Goal: Navigation & Orientation: Find specific page/section

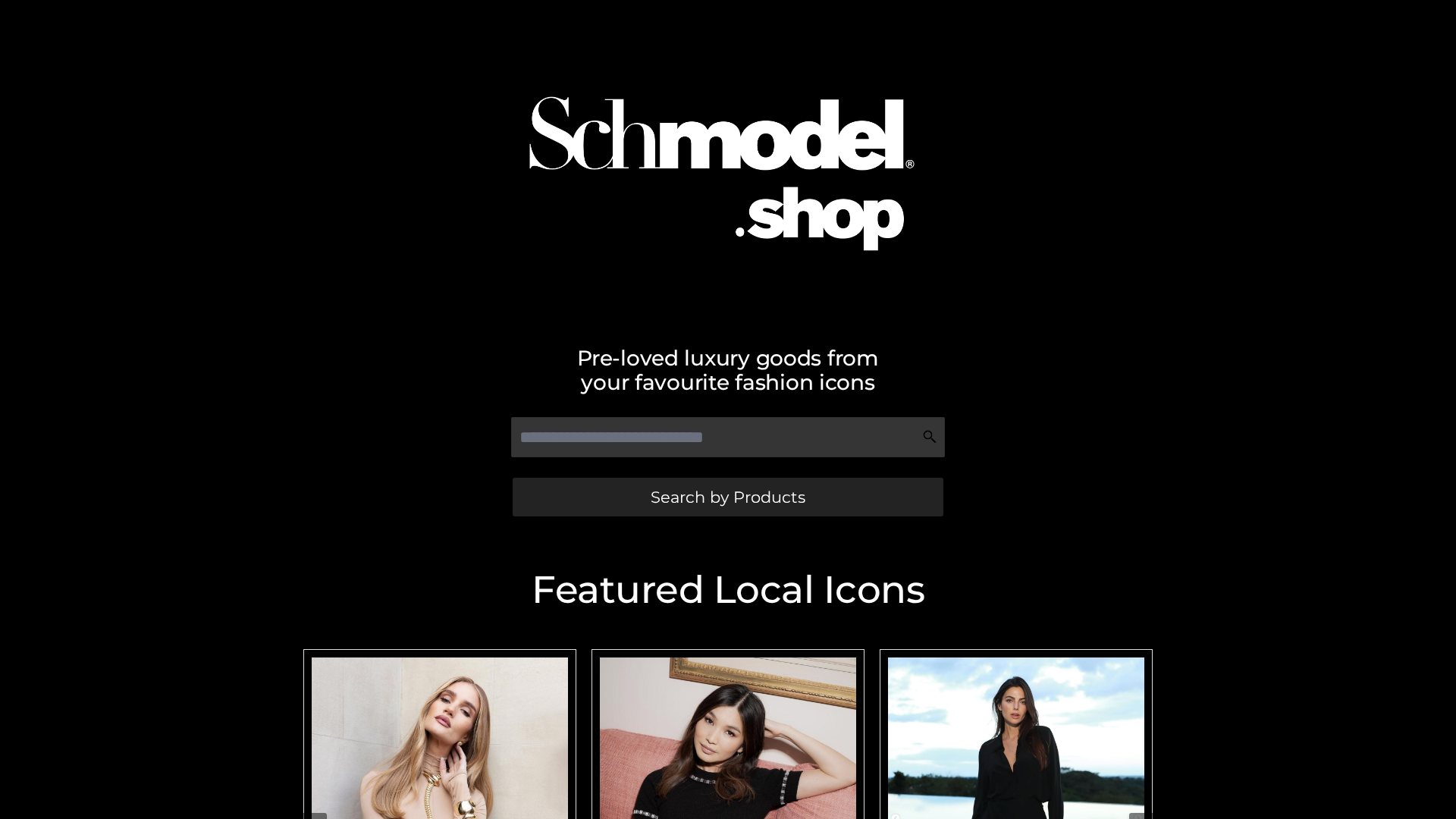
click at [727, 496] on span "Search by Products" at bounding box center [727, 496] width 155 height 16
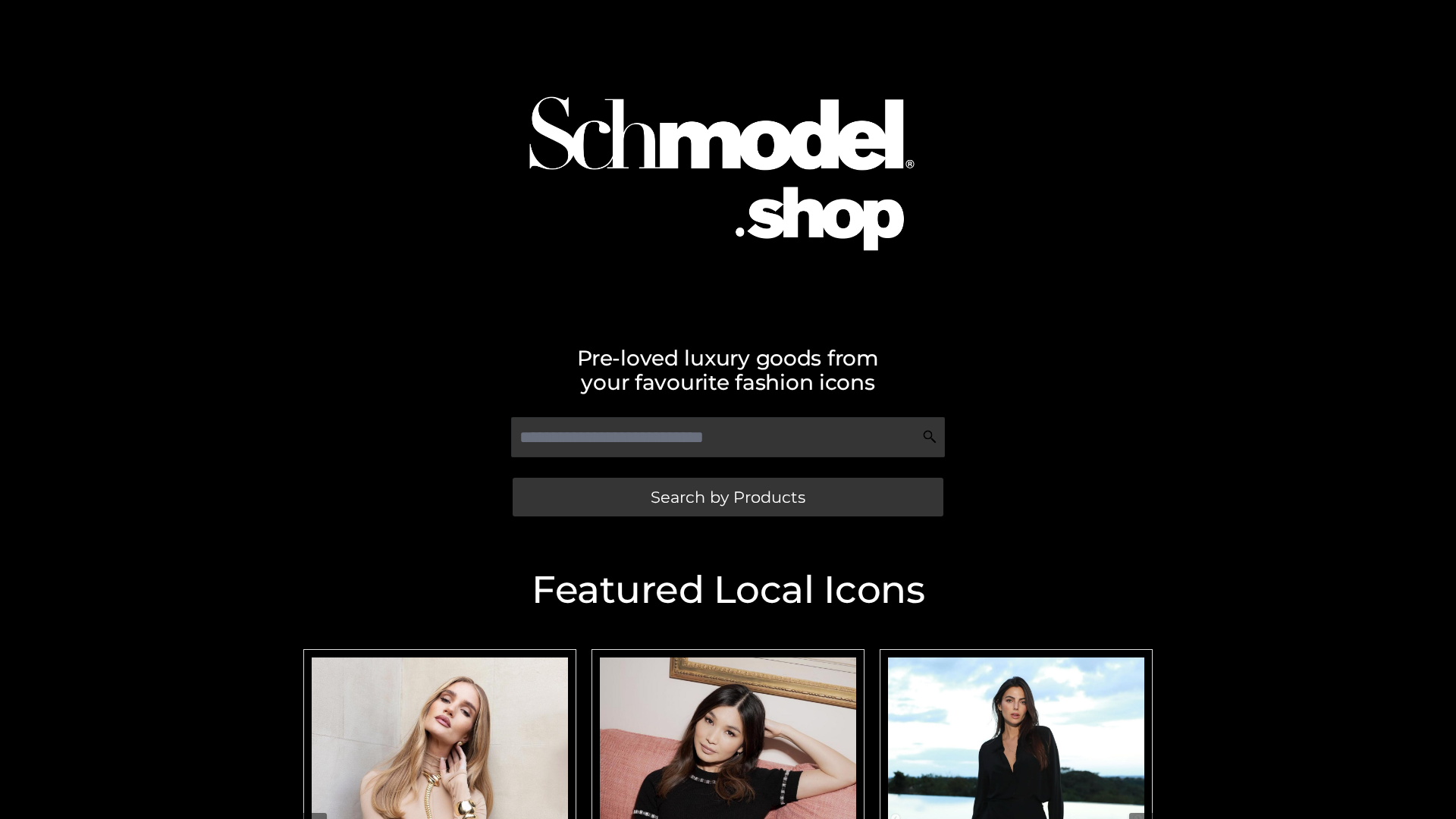
click at [727, 496] on span "Search by Products" at bounding box center [727, 496] width 155 height 16
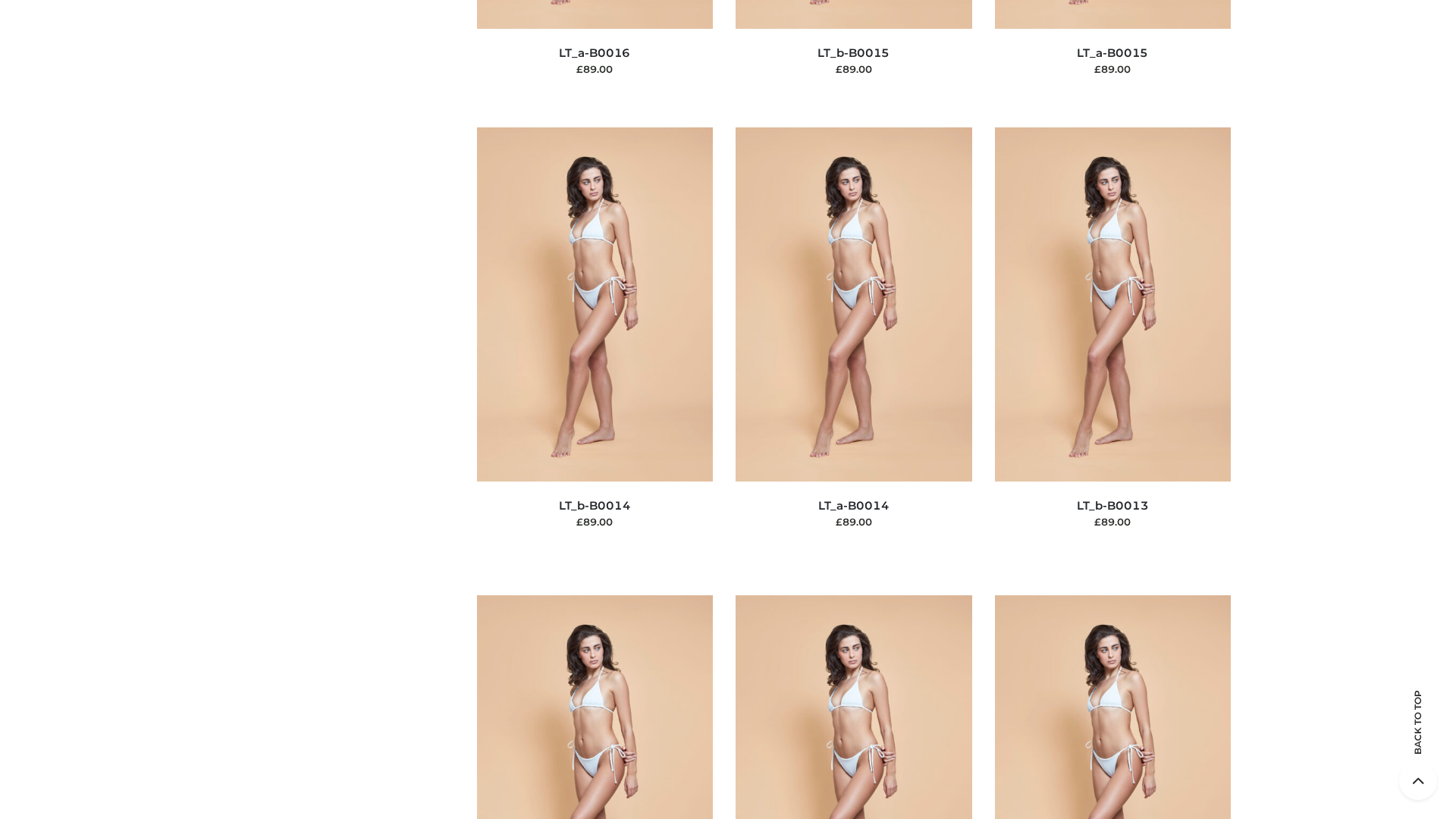
scroll to position [5393, 0]
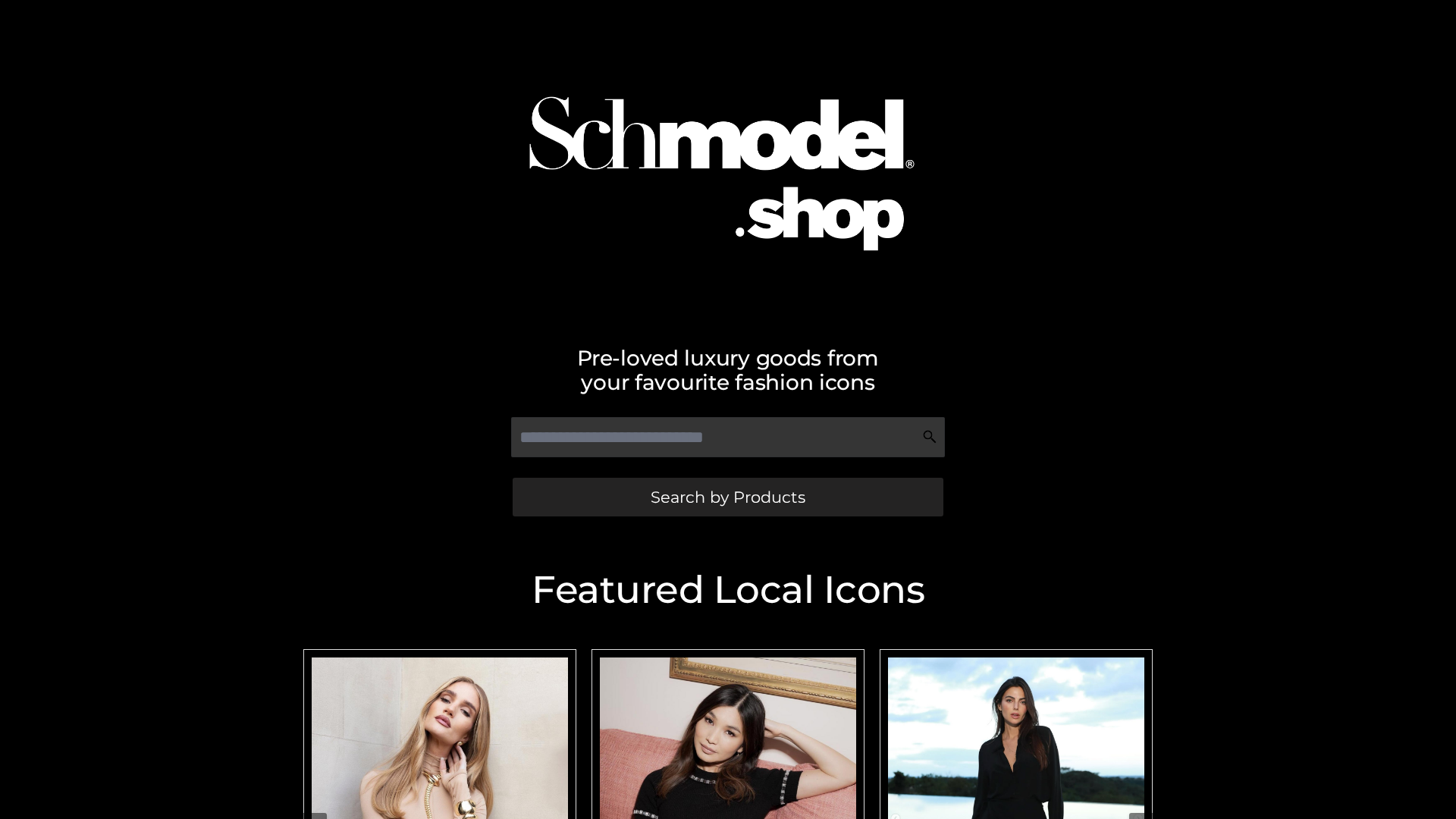
click at [727, 496] on span "Search by Products" at bounding box center [727, 496] width 155 height 16
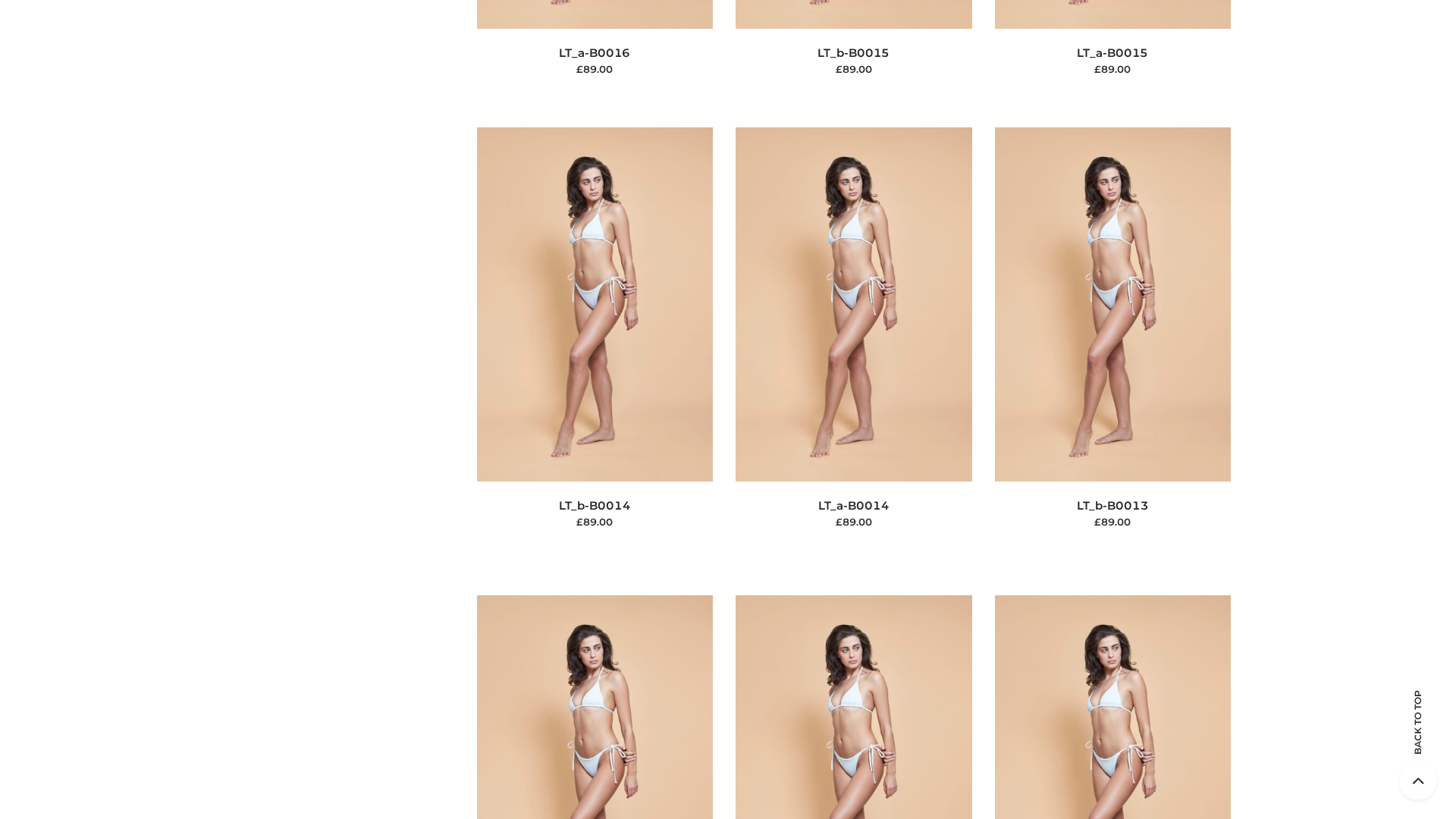
scroll to position [5393, 0]
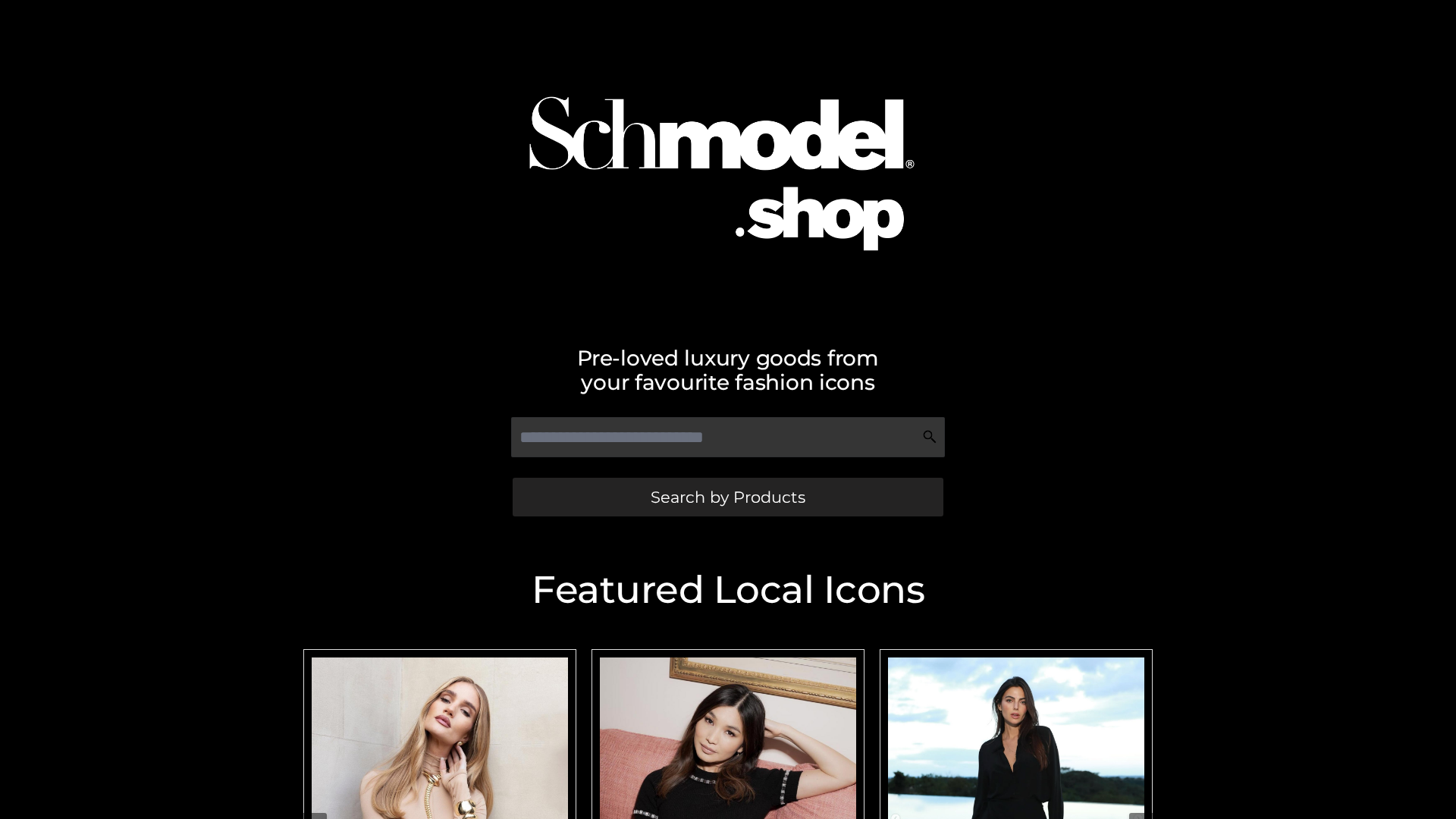
click at [727, 496] on span "Search by Products" at bounding box center [727, 496] width 155 height 16
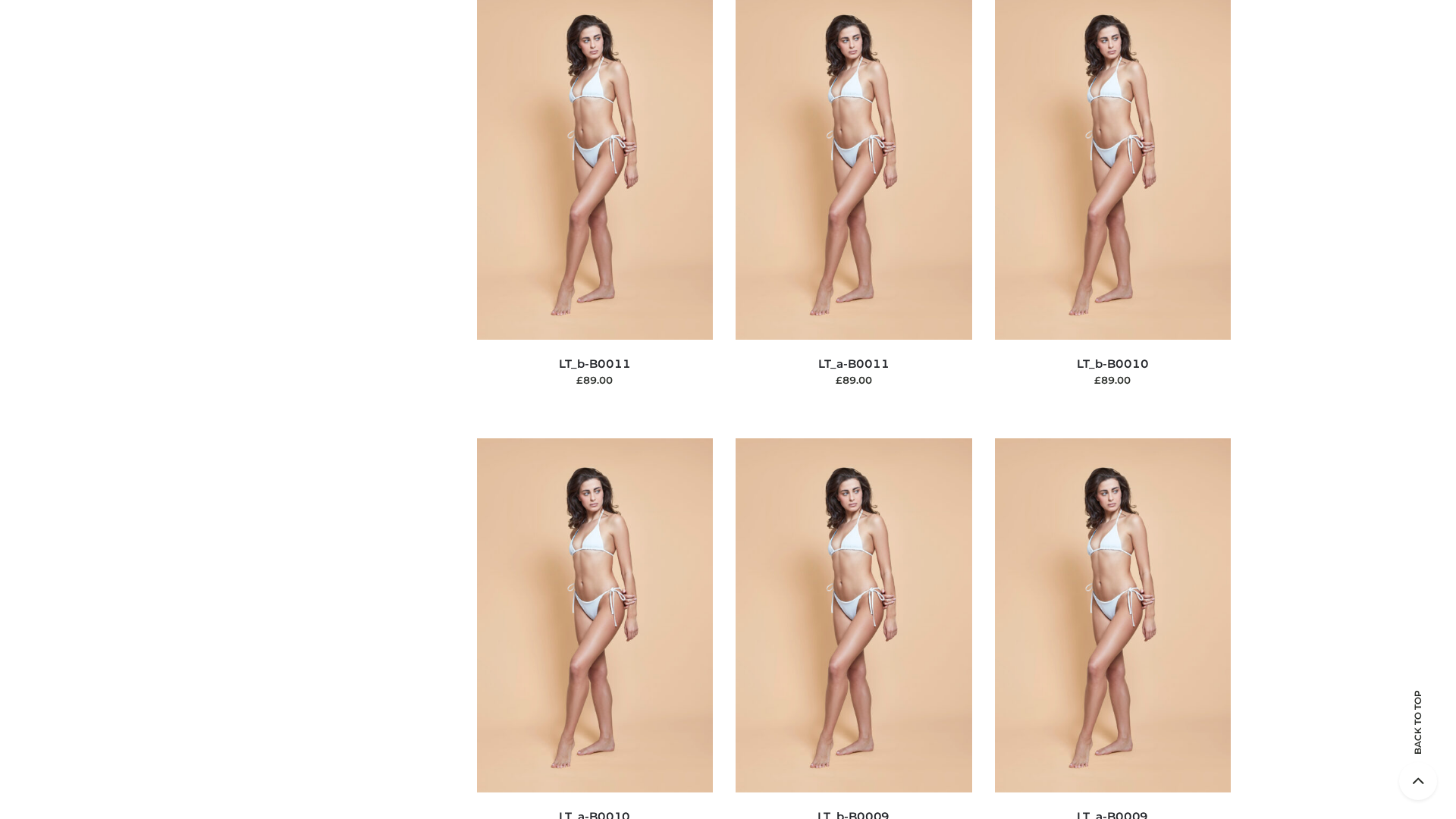
scroll to position [6810, 0]
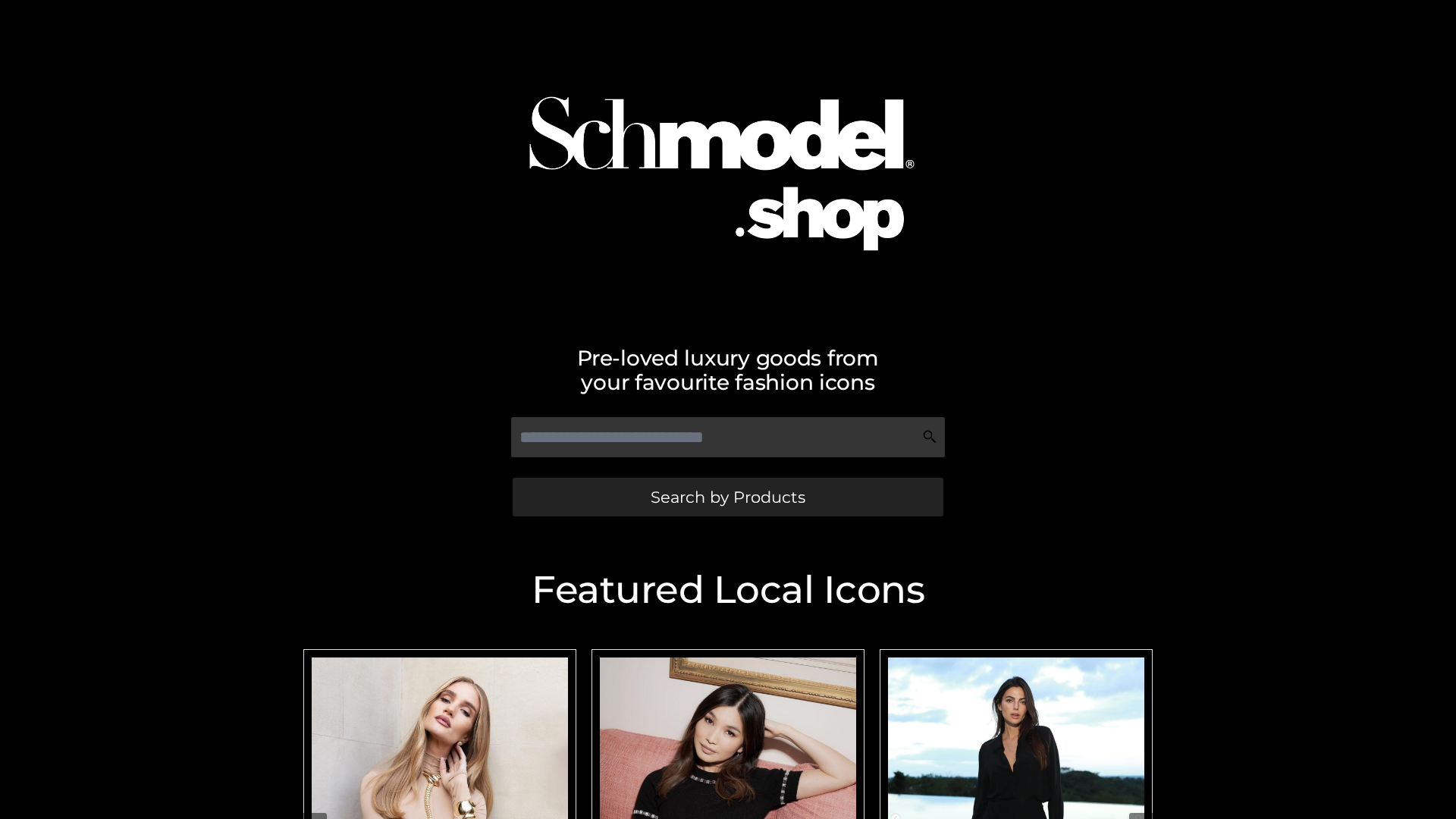
click at [727, 496] on span "Search by Products" at bounding box center [727, 496] width 155 height 16
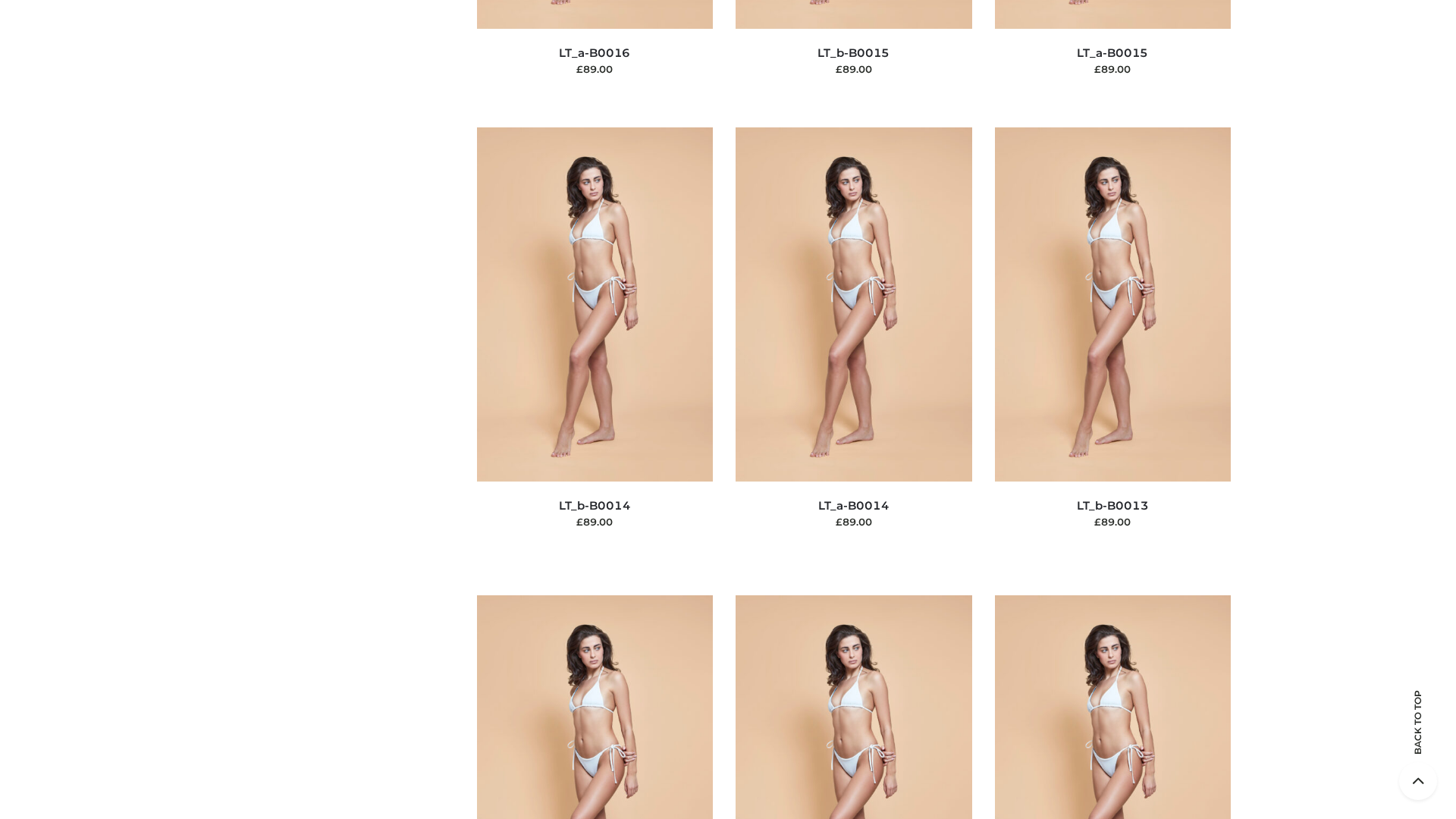
scroll to position [6810, 0]
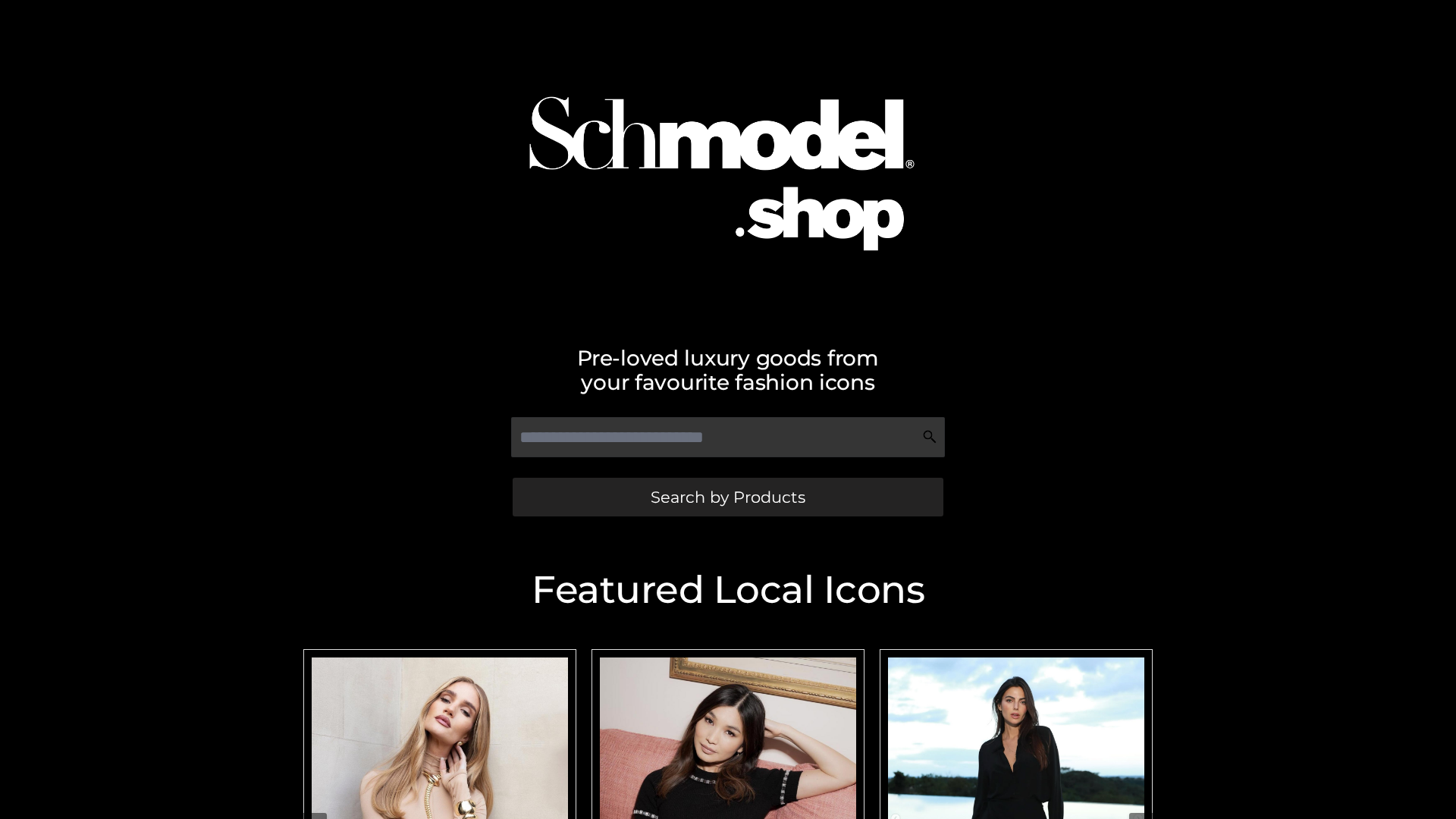
click at [727, 496] on span "Search by Products" at bounding box center [727, 496] width 155 height 16
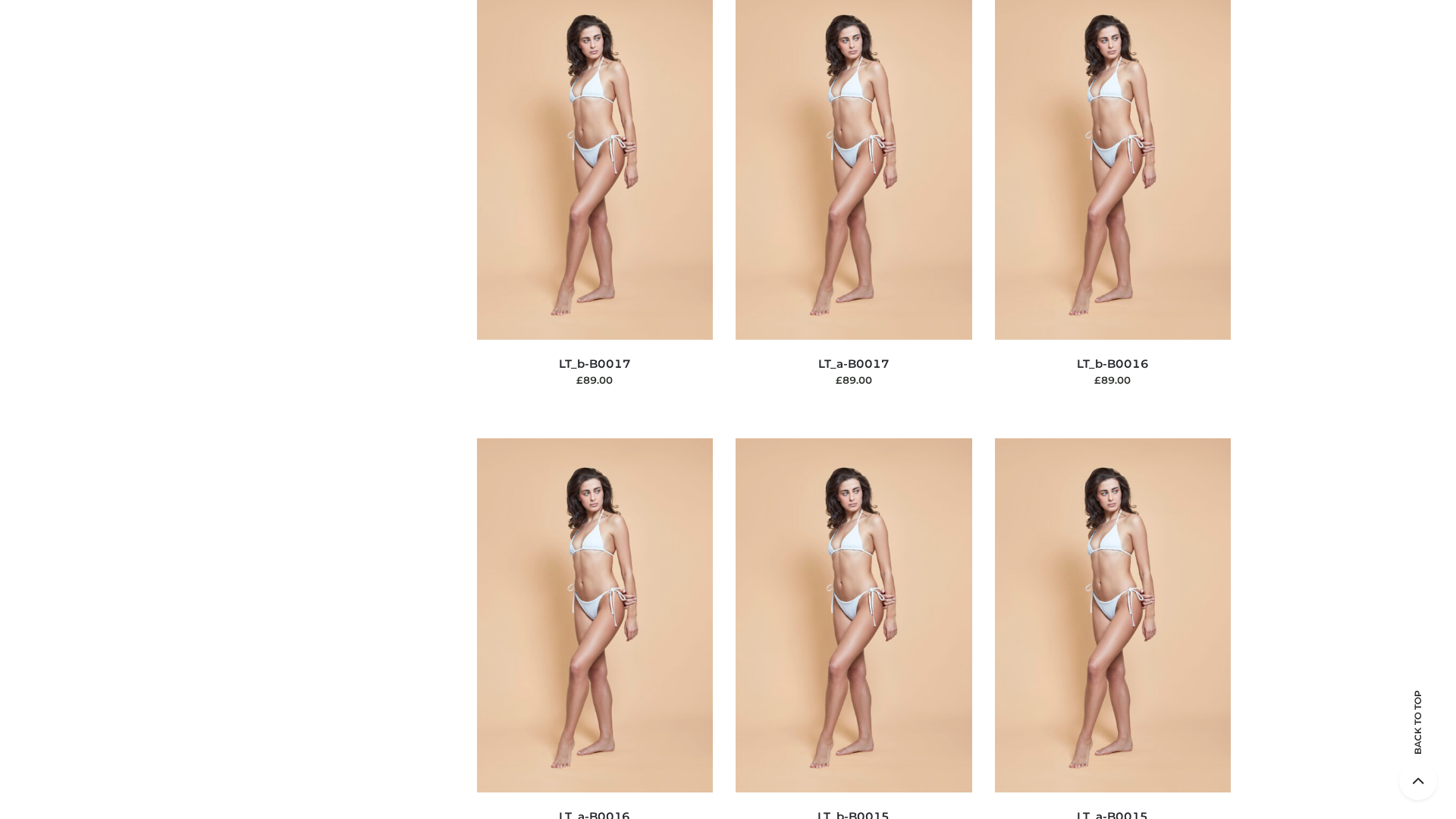
scroll to position [4983, 0]
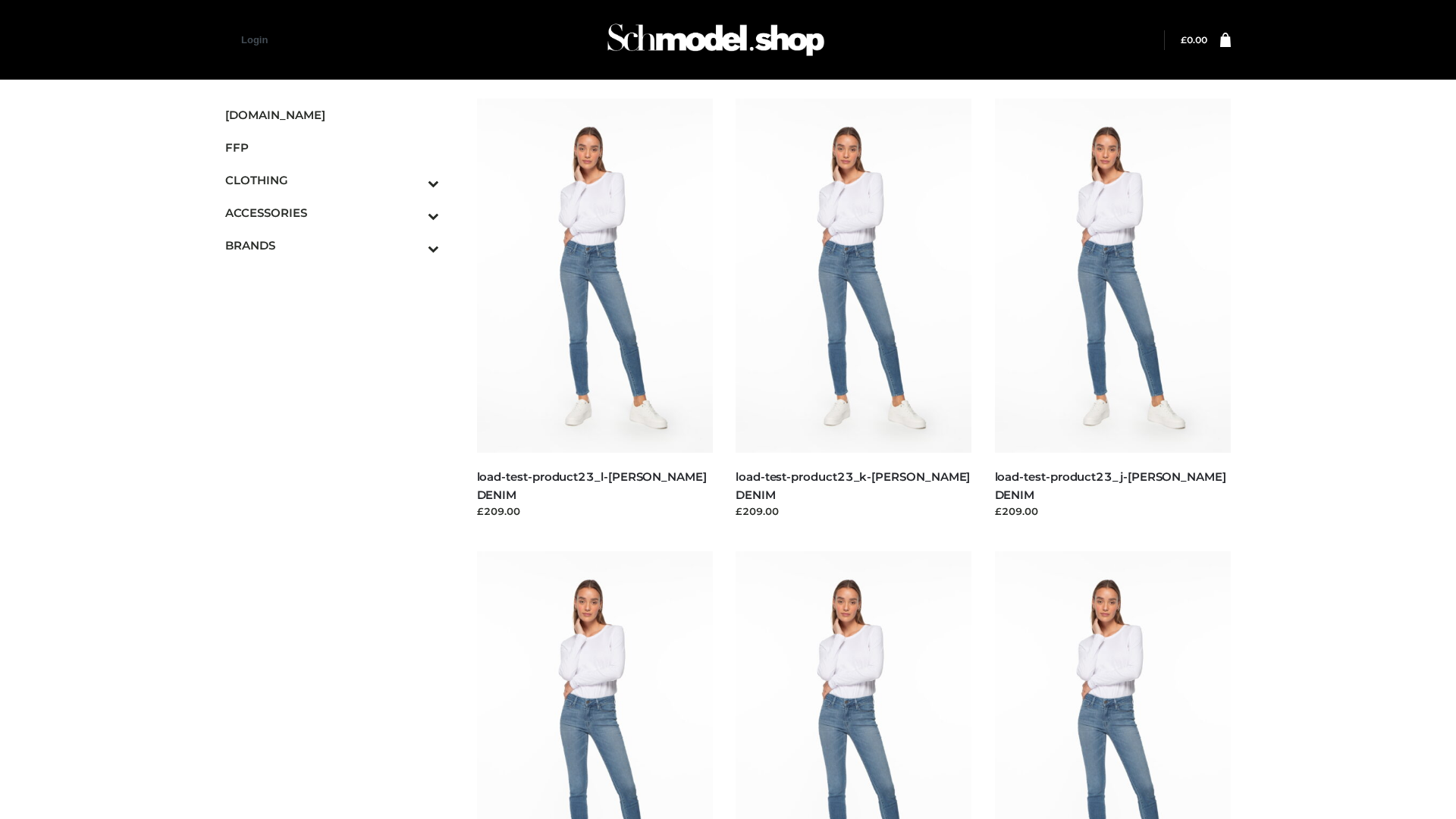
scroll to position [1330, 0]
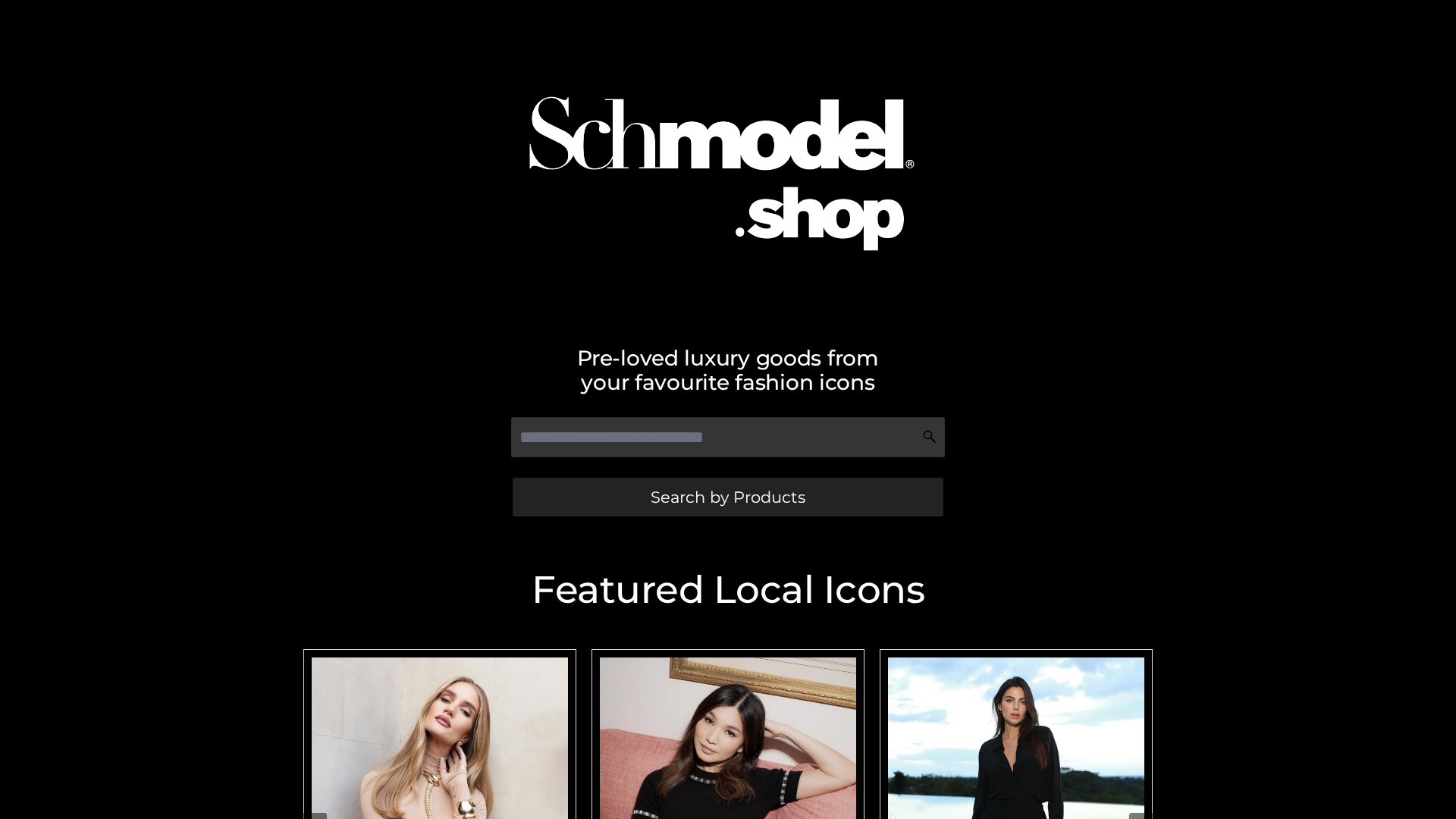
click at [727, 496] on span "Search by Products" at bounding box center [727, 496] width 155 height 16
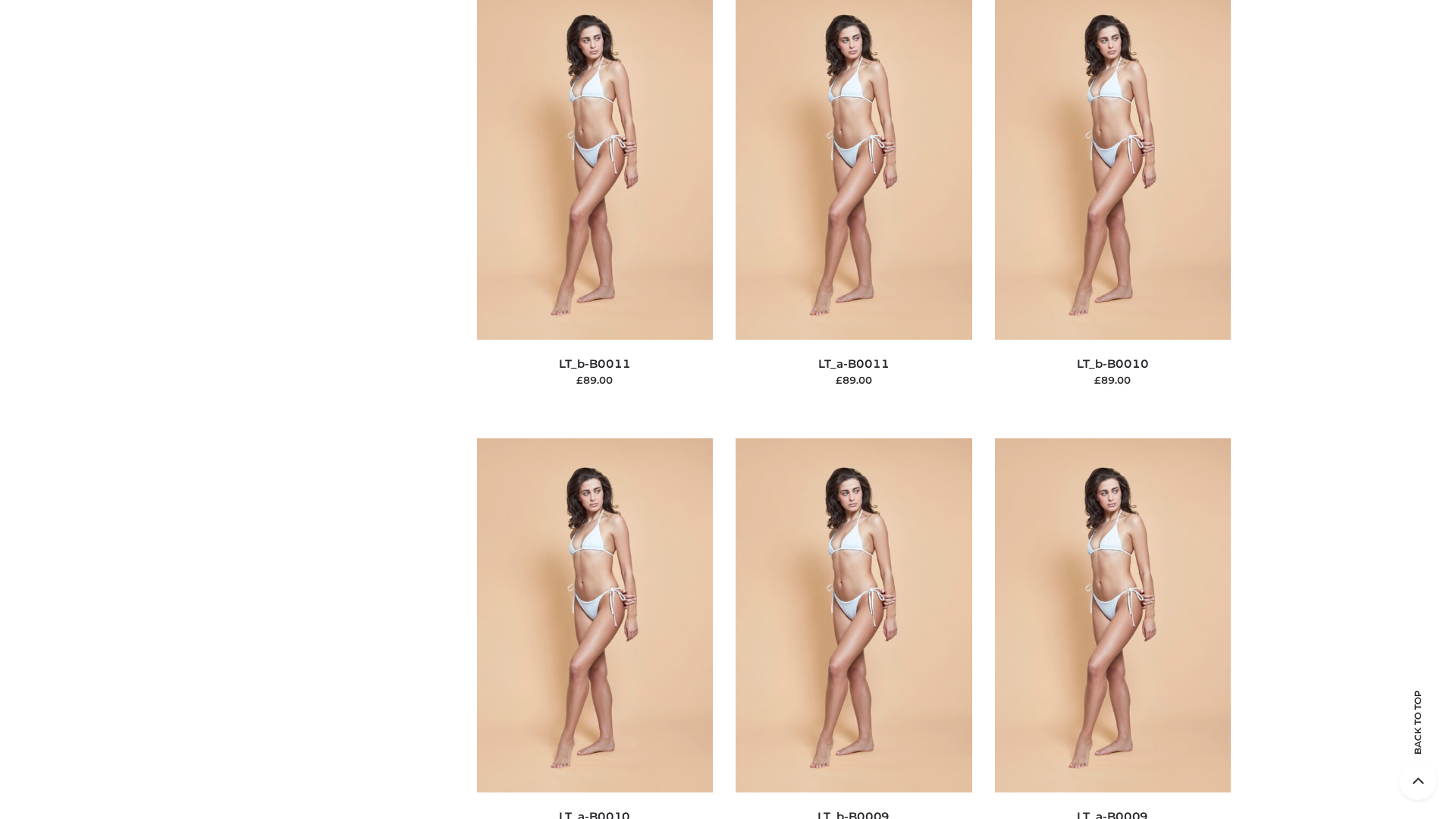
scroll to position [6810, 0]
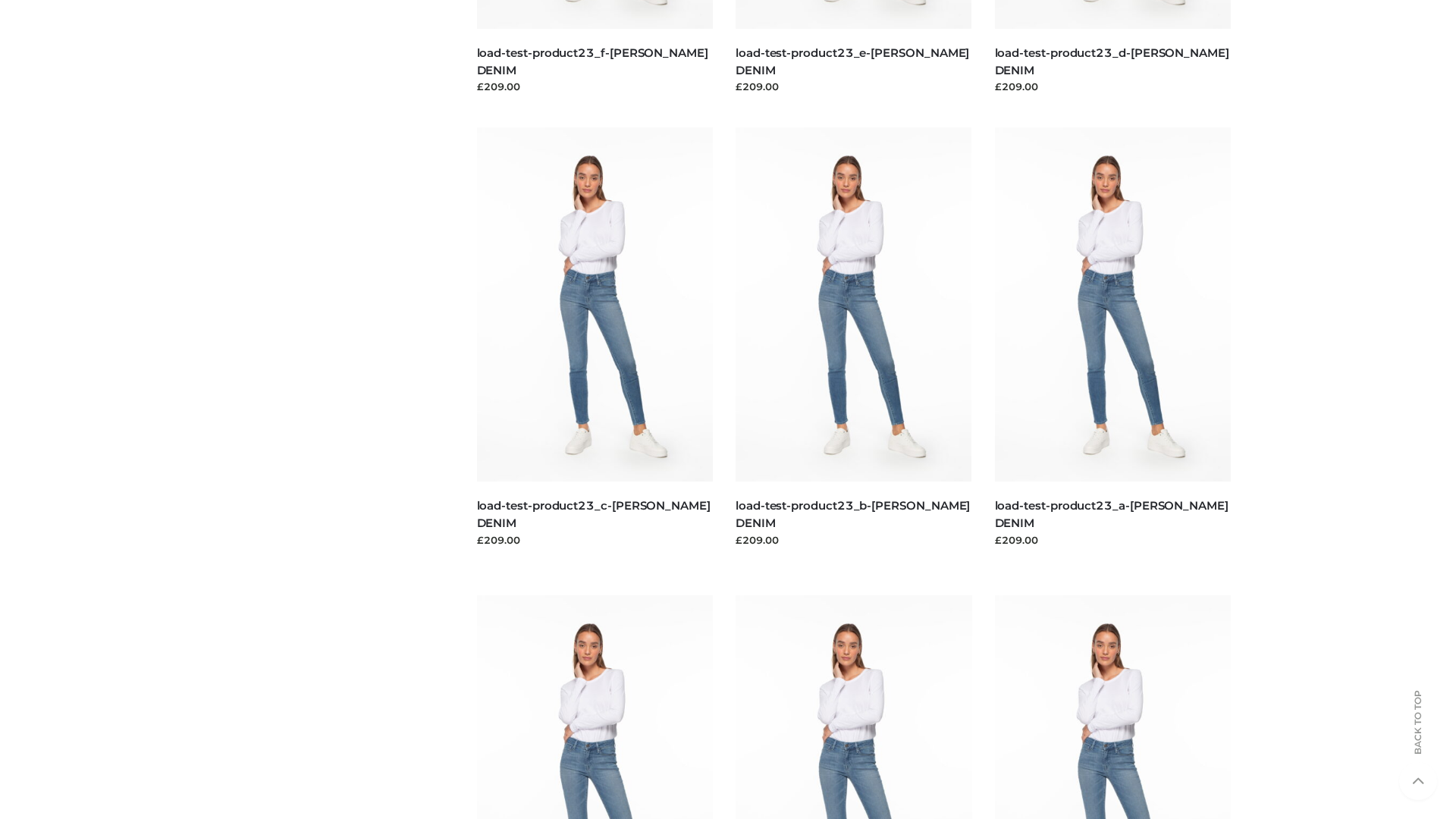
scroll to position [1330, 0]
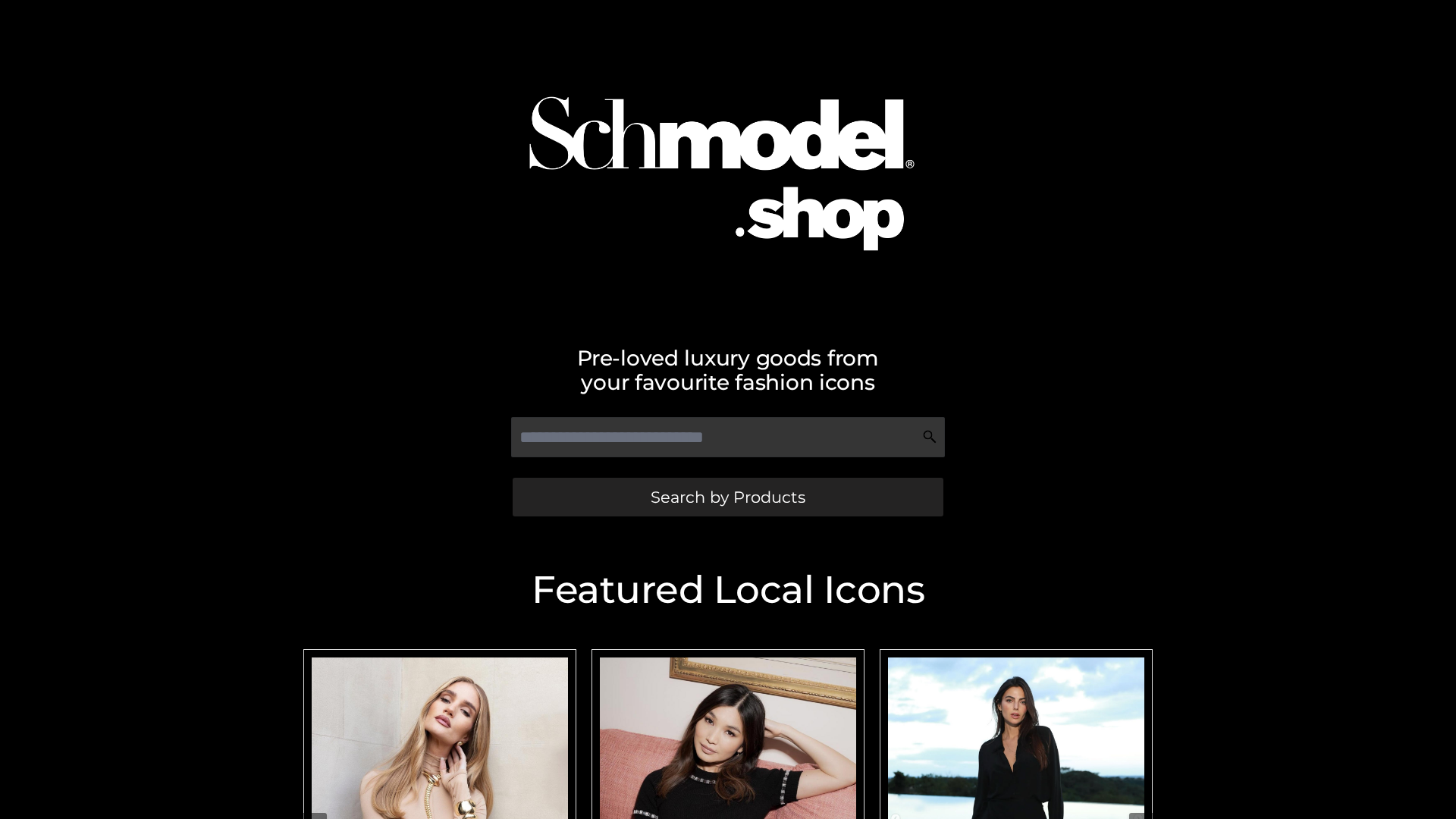
click at [727, 496] on span "Search by Products" at bounding box center [727, 496] width 155 height 16
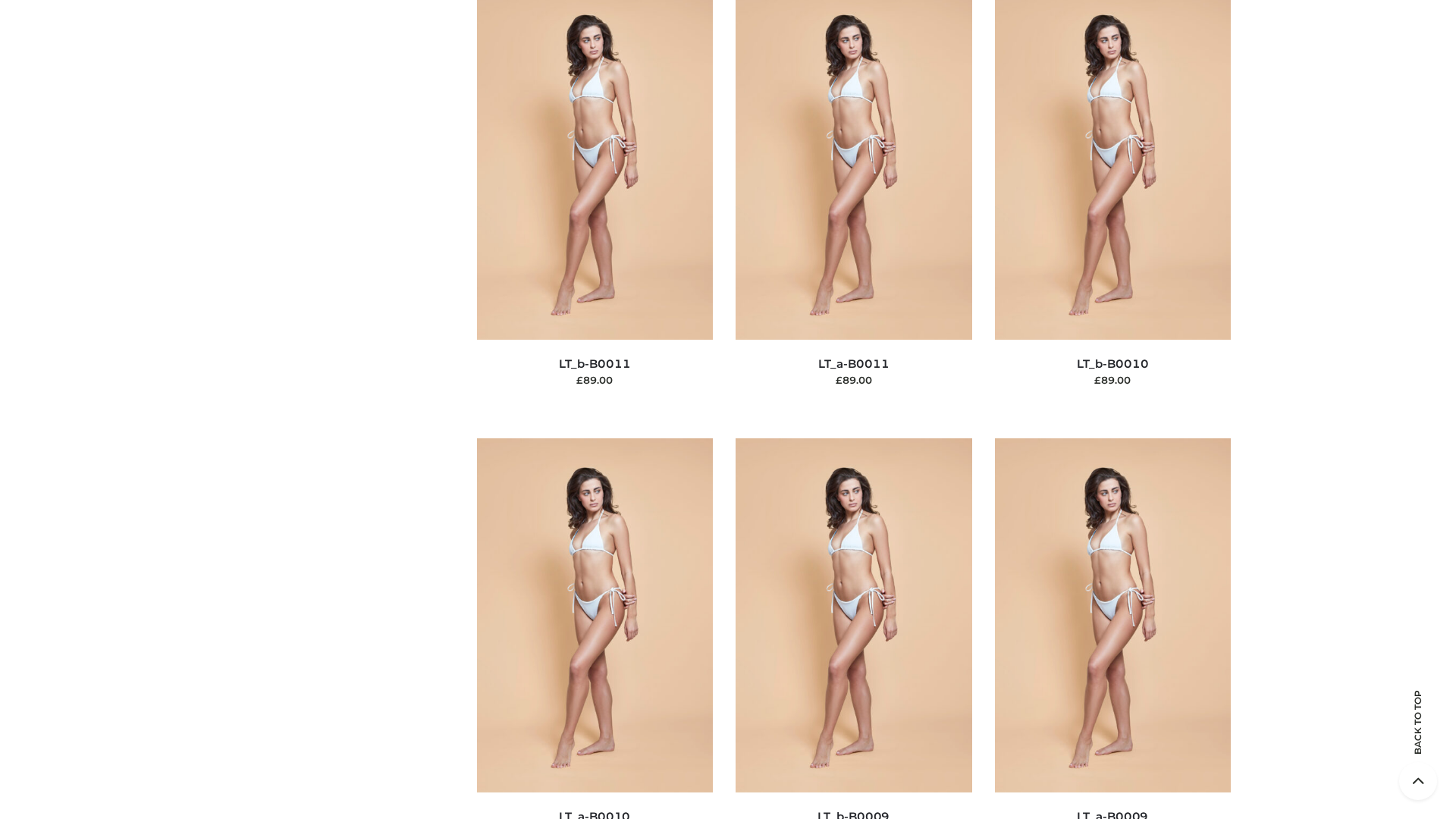
scroll to position [6810, 0]
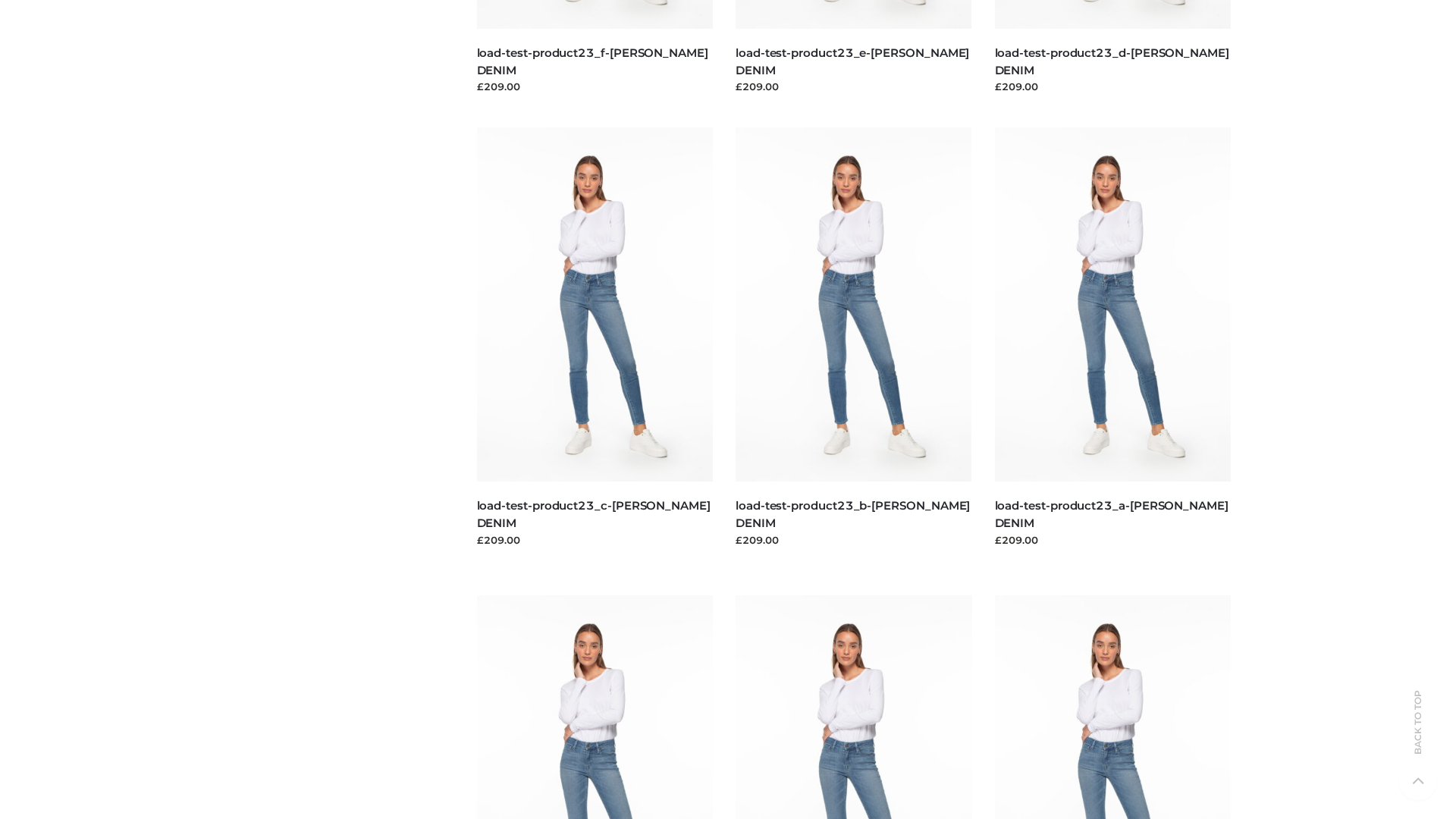
scroll to position [1330, 0]
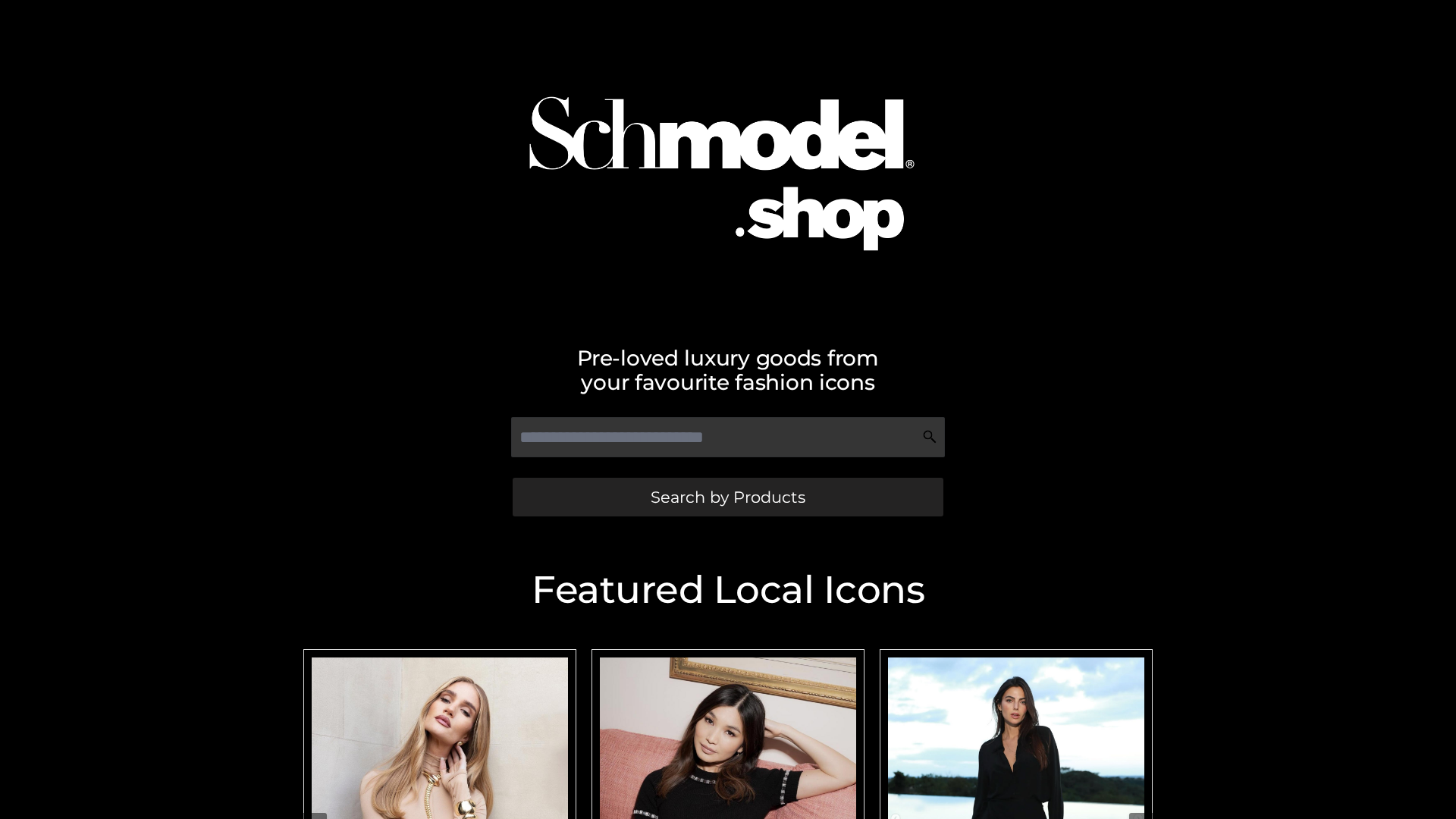
click at [727, 496] on span "Search by Products" at bounding box center [727, 496] width 155 height 16
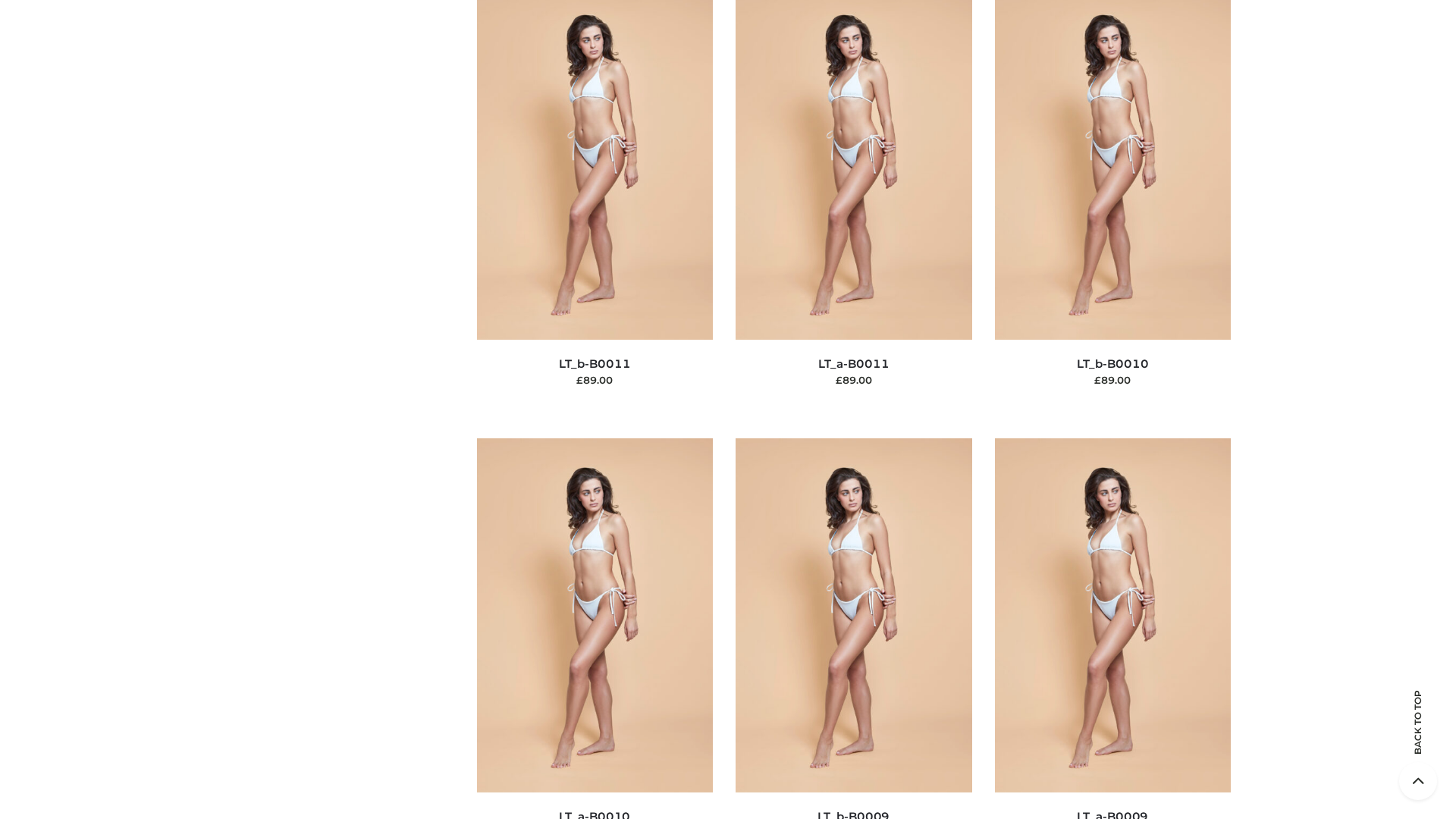
scroll to position [6810, 0]
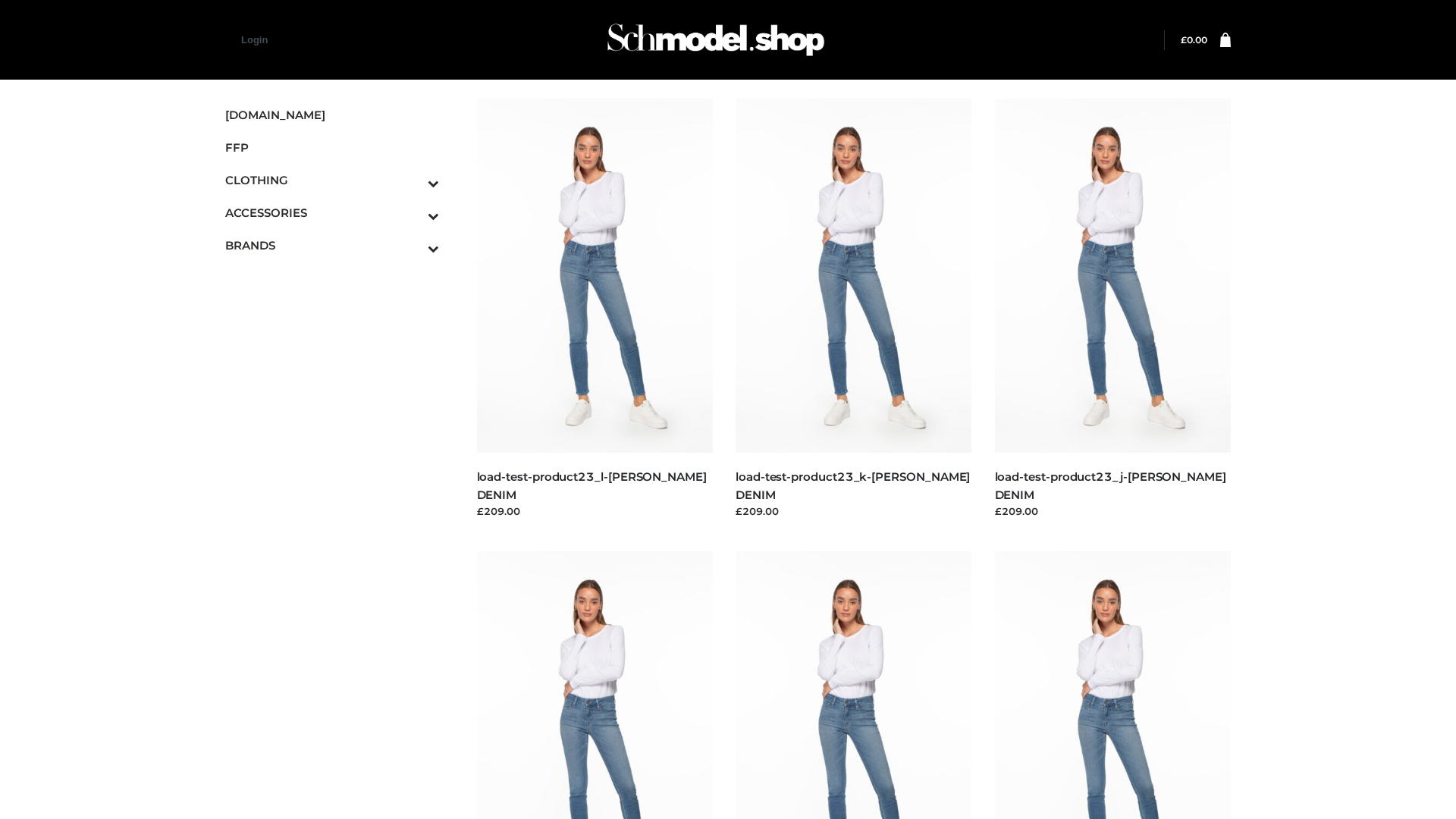
scroll to position [1330, 0]
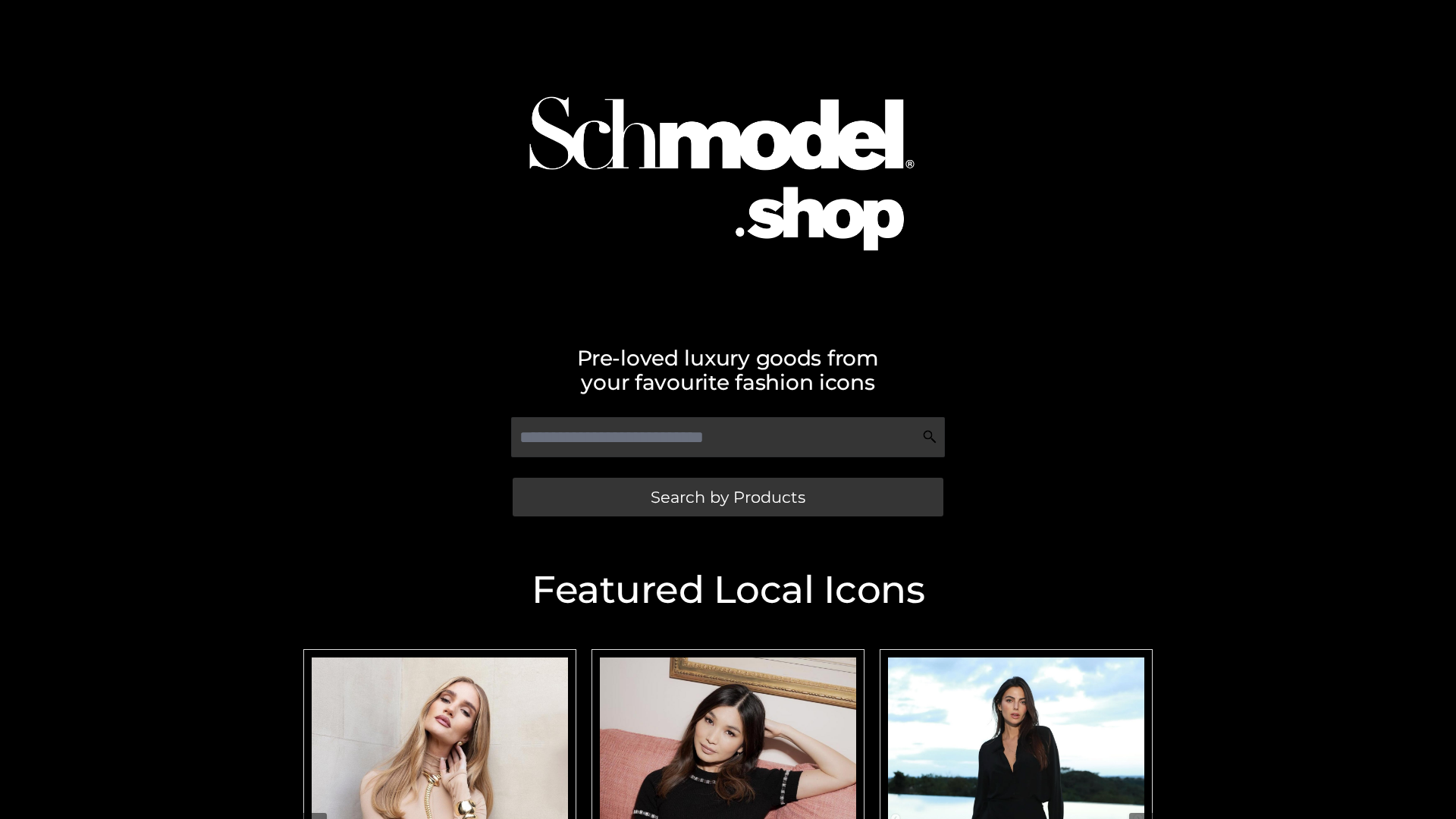
click at [727, 496] on span "Search by Products" at bounding box center [727, 496] width 155 height 16
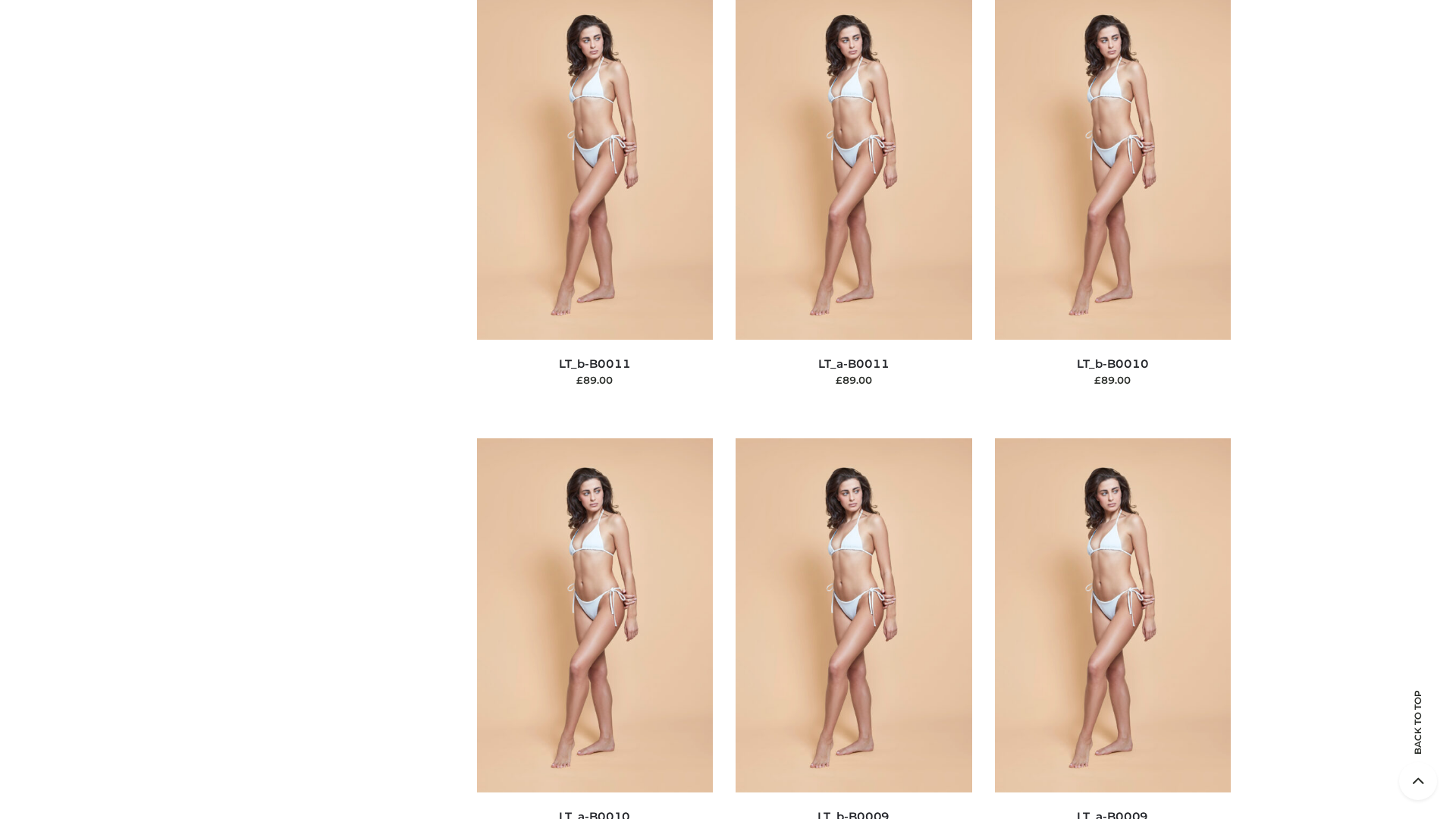
scroll to position [6810, 0]
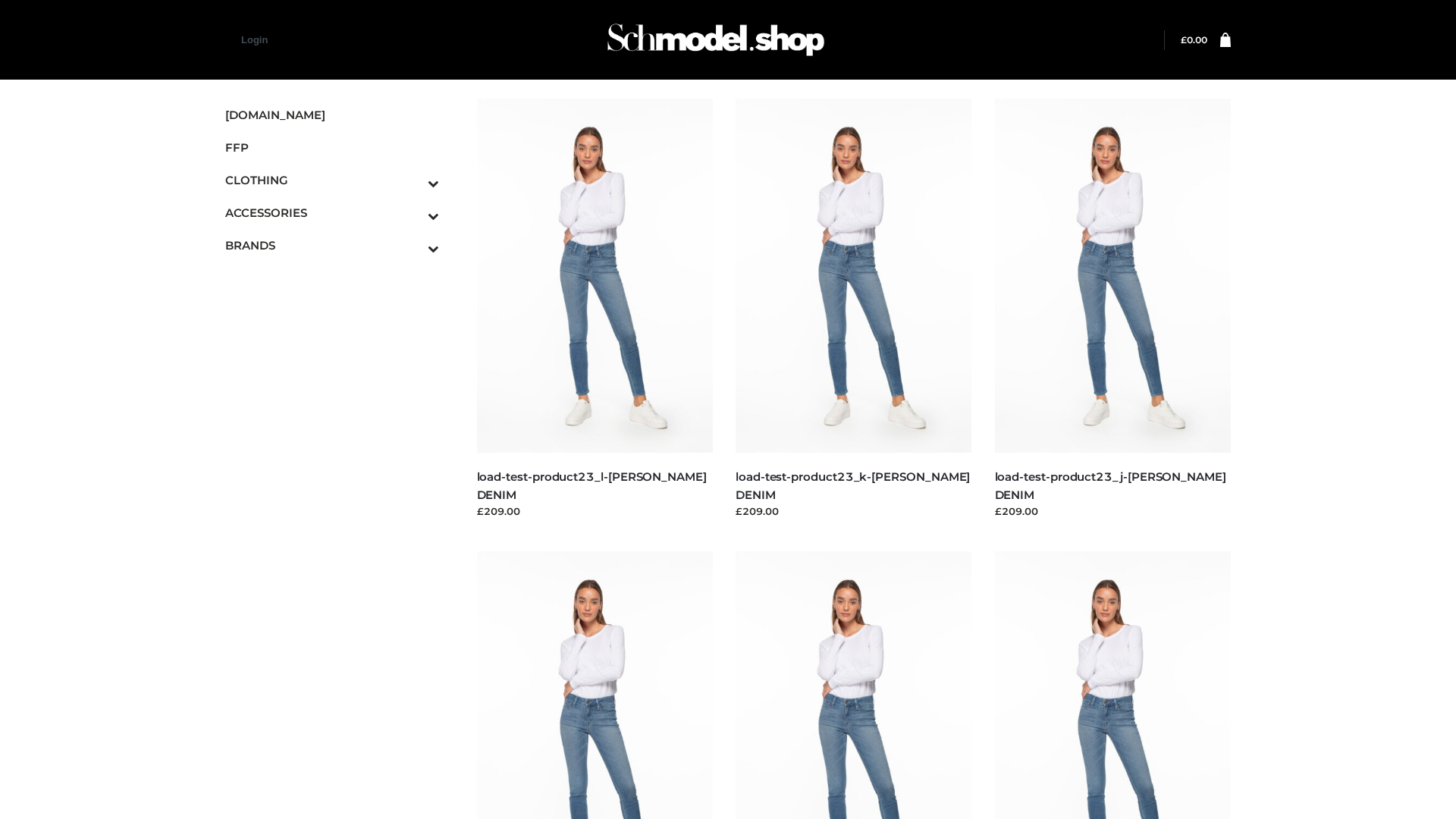
scroll to position [1330, 0]
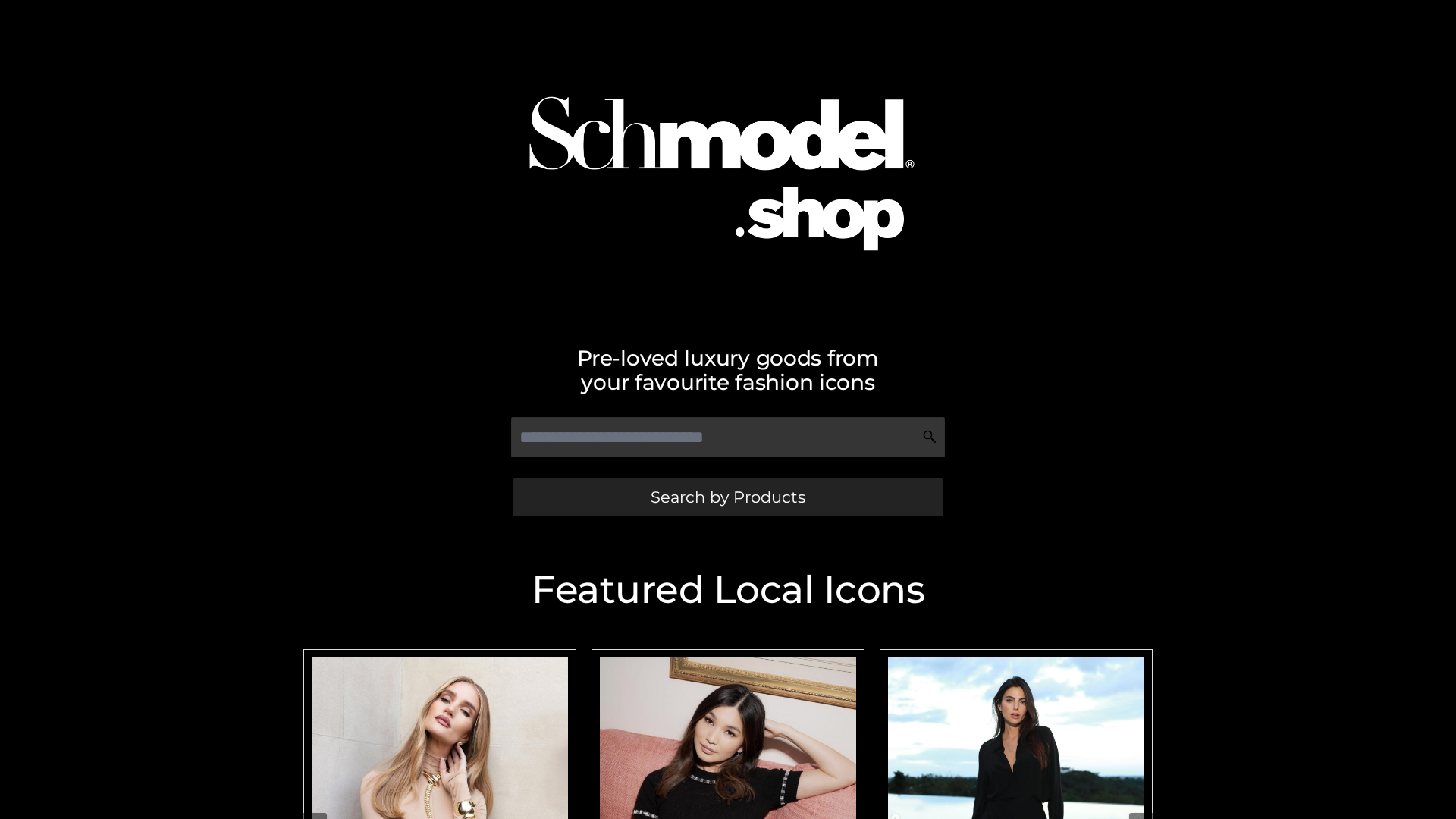
click at [727, 496] on span "Search by Products" at bounding box center [727, 496] width 155 height 16
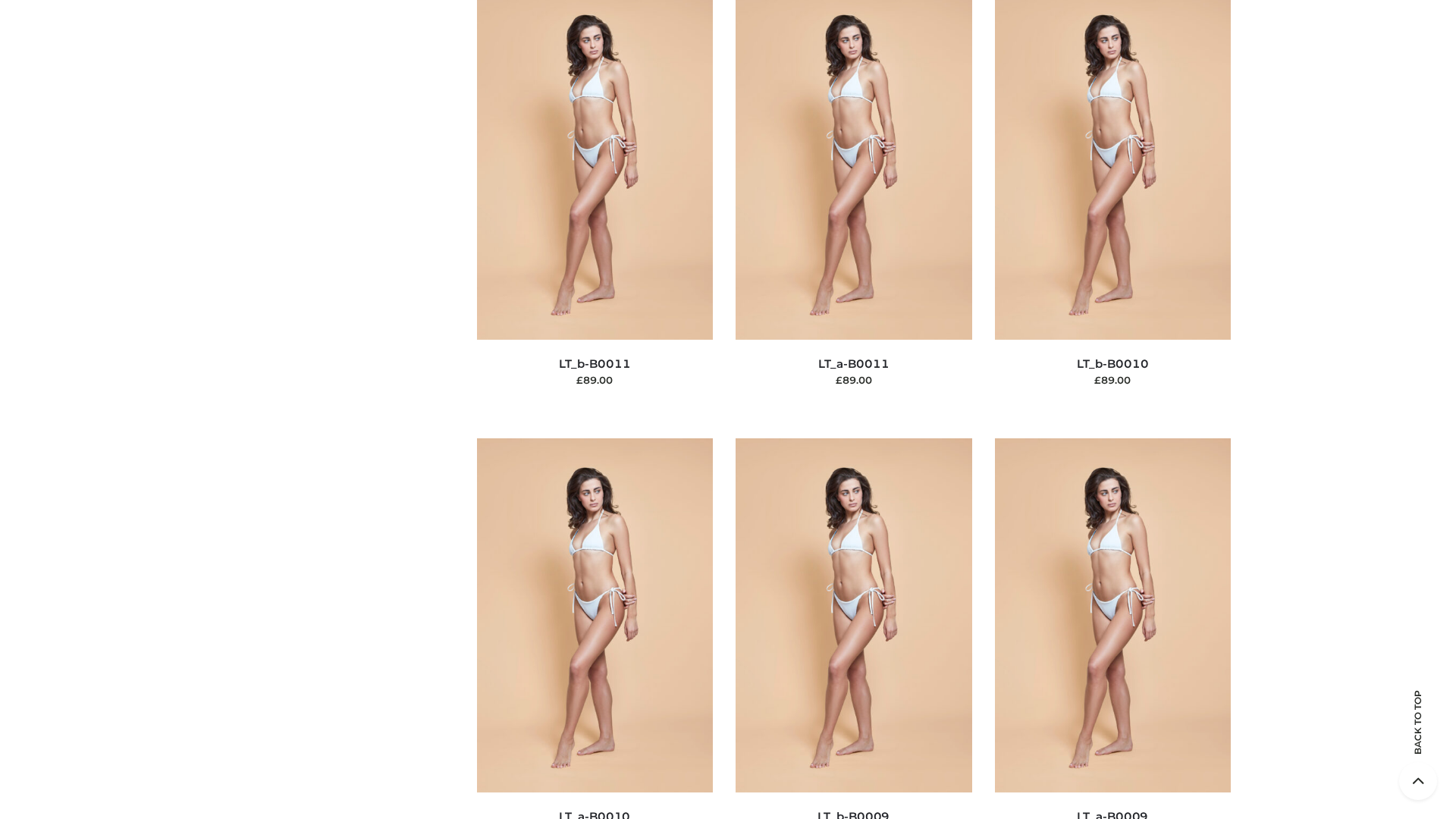
scroll to position [6810, 0]
